Goal: Information Seeking & Learning: Understand process/instructions

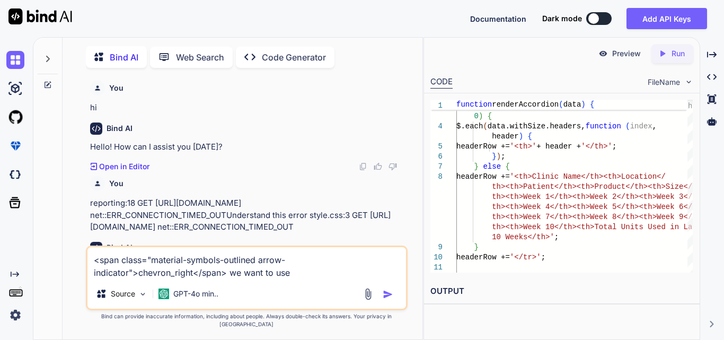
scroll to position [0, 382]
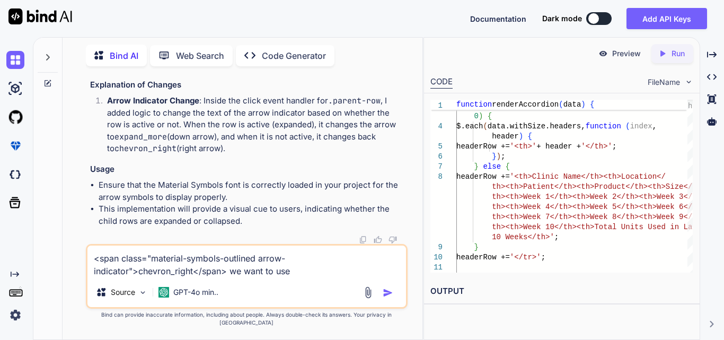
click at [161, 277] on textarea "<span class="material-symbols-outlined arrow-indicator">chevron_right</span> we…" at bounding box center [247, 262] width 319 height 32
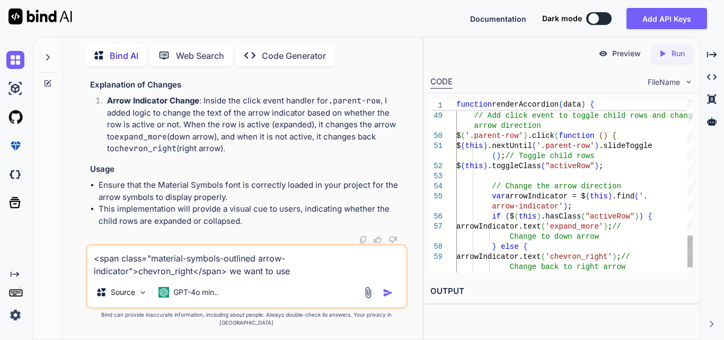
scroll to position [0, 0]
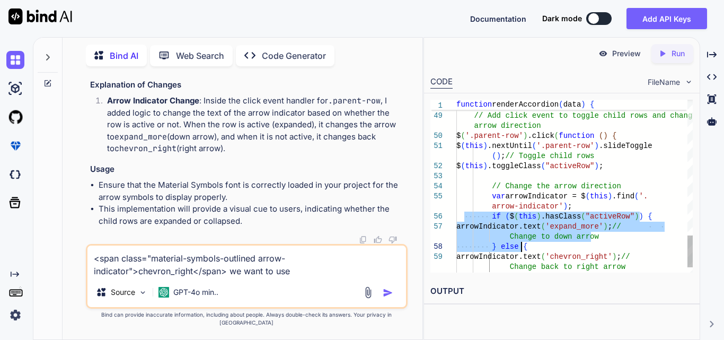
drag, startPoint x: 466, startPoint y: 216, endPoint x: 554, endPoint y: 251, distance: 94.9
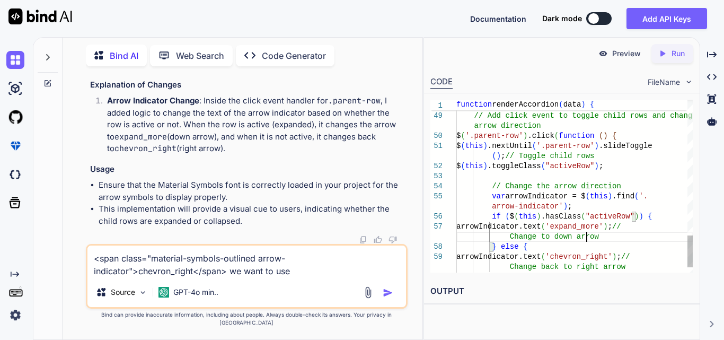
drag, startPoint x: 124, startPoint y: 148, endPoint x: 161, endPoint y: 209, distance: 71.4
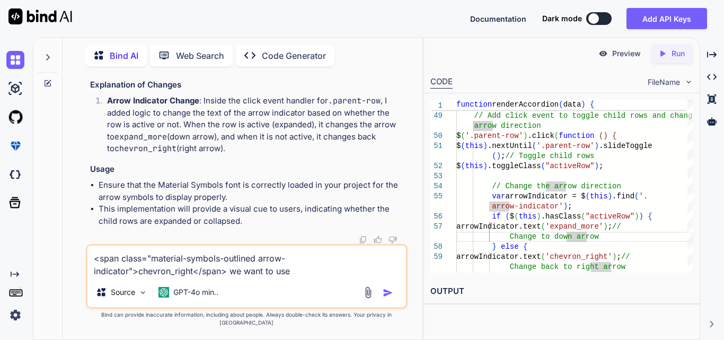
click at [239, 40] on span "'chevron_right'" at bounding box center [266, 35] width 64 height 10
drag, startPoint x: 110, startPoint y: 89, endPoint x: 151, endPoint y: 213, distance: 130.3
copy code "$( '.parent-row' ). click ( function ( ) { $( this ). nextUntil ( '.parent-row'…"
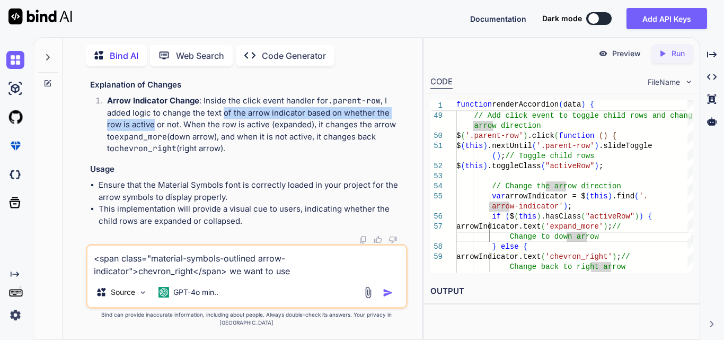
drag, startPoint x: 190, startPoint y: 132, endPoint x: 389, endPoint y: 138, distance: 198.5
click at [389, 138] on li "Arrow Indicator Change : Inside the click event handler for .parent-row , I add…" at bounding box center [252, 125] width 307 height 60
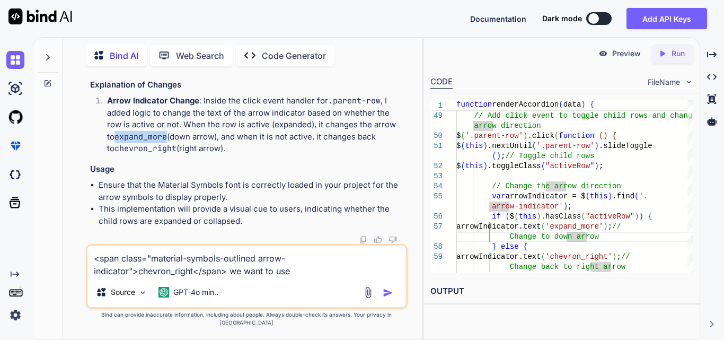
drag, startPoint x: 331, startPoint y: 145, endPoint x: 380, endPoint y: 148, distance: 48.9
click at [380, 148] on li "Arrow Indicator Change : Inside the click event handler for .parent-row , I add…" at bounding box center [252, 125] width 307 height 60
